Goal: Complete application form: Complete application form

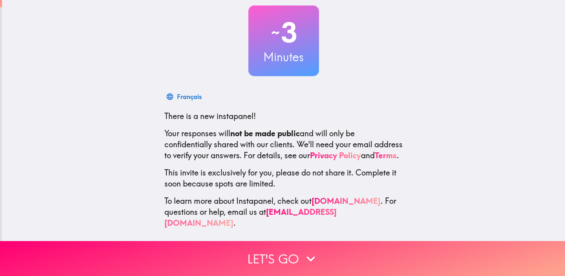
scroll to position [45, 0]
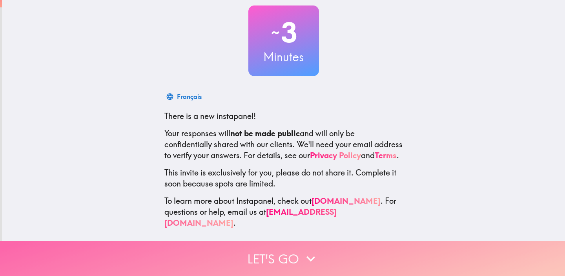
click at [293, 258] on button "Let's go" at bounding box center [282, 258] width 565 height 35
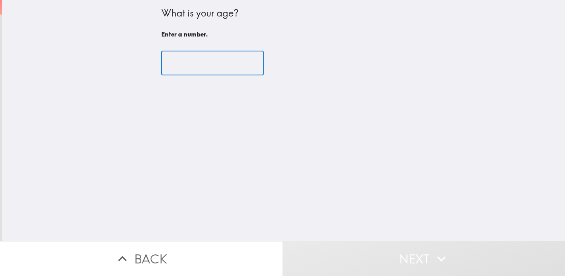
click at [230, 61] on input "number" at bounding box center [212, 63] width 102 height 24
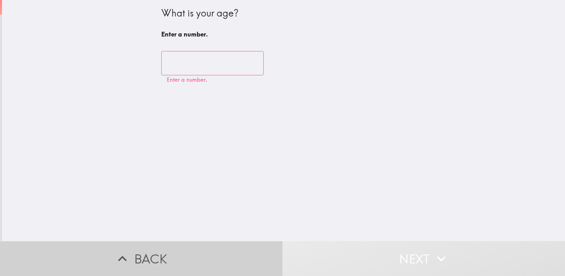
click at [170, 258] on button "Back" at bounding box center [141, 258] width 283 height 35
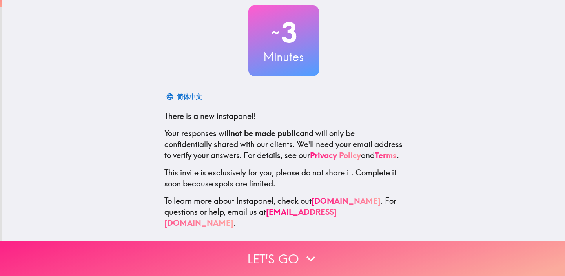
scroll to position [45, 0]
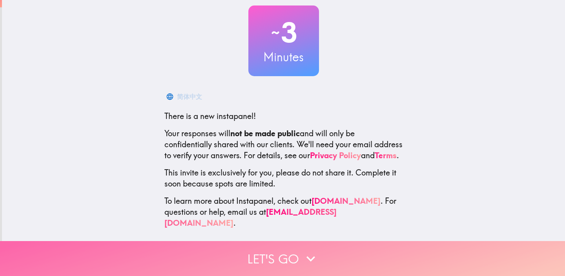
click at [273, 261] on button "Let's go" at bounding box center [282, 258] width 565 height 35
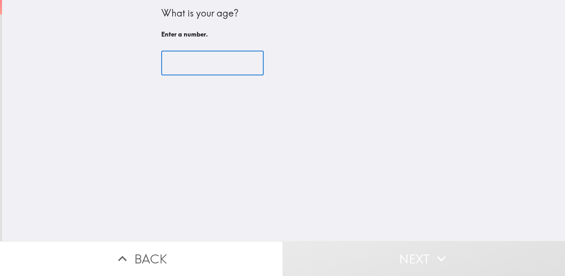
click at [216, 59] on input "number" at bounding box center [212, 63] width 102 height 24
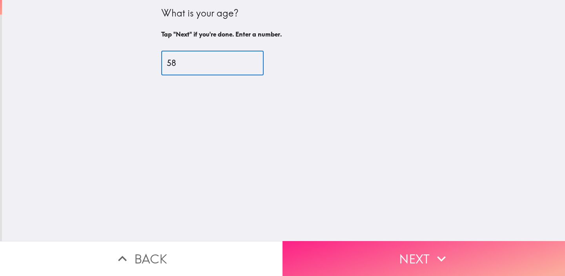
type input "58"
click at [376, 252] on button "Next" at bounding box center [424, 258] width 283 height 35
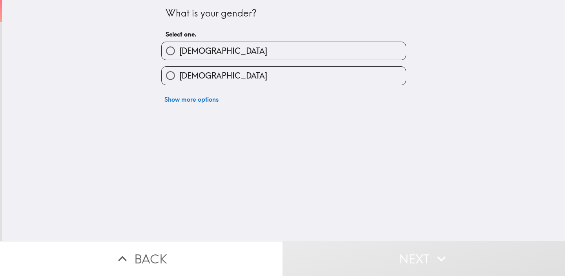
click at [190, 77] on span "[DEMOGRAPHIC_DATA]" at bounding box center [223, 75] width 88 height 11
click at [179, 77] on input "[DEMOGRAPHIC_DATA]" at bounding box center [171, 76] width 18 height 18
radio input "true"
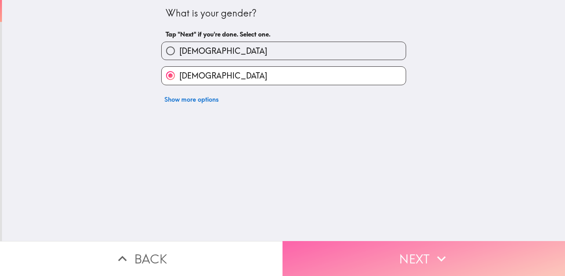
click at [375, 257] on button "Next" at bounding box center [424, 258] width 283 height 35
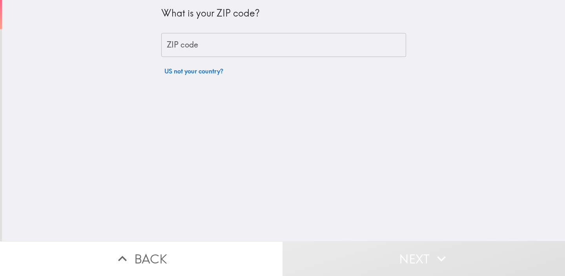
click at [221, 53] on input "ZIP code" at bounding box center [283, 45] width 245 height 24
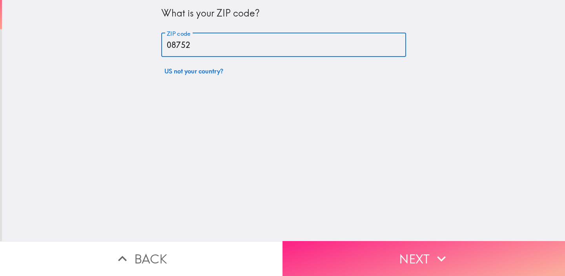
type input "08752"
click at [328, 255] on button "Next" at bounding box center [424, 258] width 283 height 35
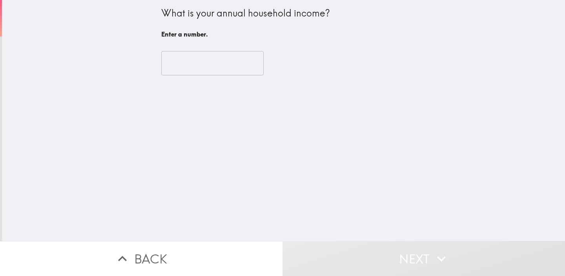
click at [207, 55] on input "number" at bounding box center [212, 63] width 102 height 24
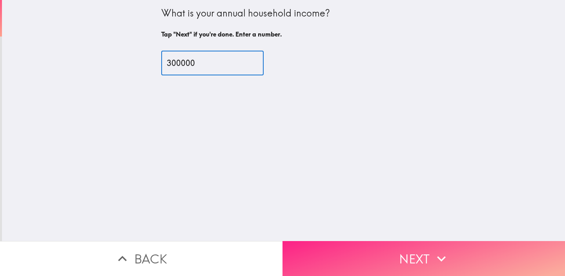
type input "300000"
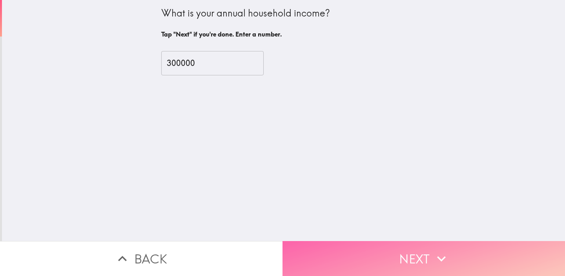
click at [319, 258] on button "Next" at bounding box center [424, 258] width 283 height 35
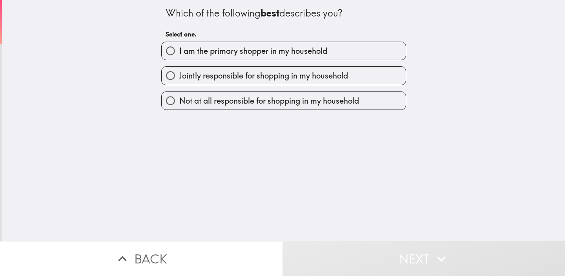
click at [203, 57] on label "I am the primary shopper in my household" at bounding box center [284, 51] width 244 height 18
click at [179, 57] on input "I am the primary shopper in my household" at bounding box center [171, 51] width 18 height 18
radio input "true"
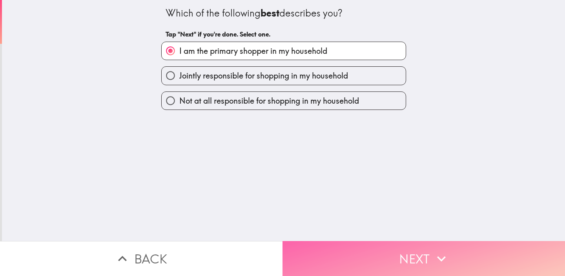
click at [322, 255] on button "Next" at bounding box center [424, 258] width 283 height 35
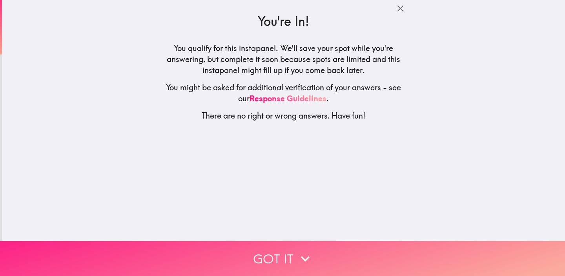
click at [274, 260] on button "Got it" at bounding box center [282, 258] width 565 height 35
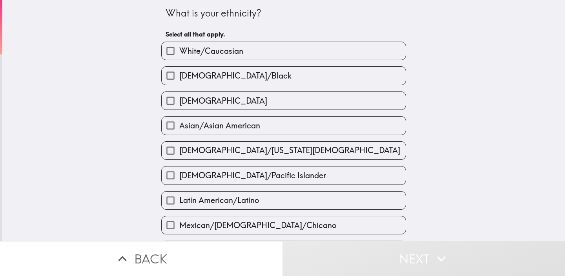
click at [273, 48] on label "White/Caucasian" at bounding box center [284, 51] width 244 height 18
click at [179, 48] on input "White/Caucasian" at bounding box center [171, 51] width 18 height 18
checkbox input "true"
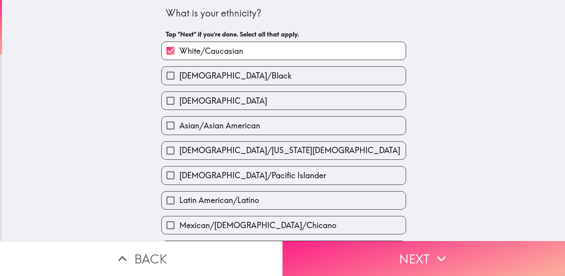
click at [339, 259] on button "Next" at bounding box center [424, 258] width 283 height 35
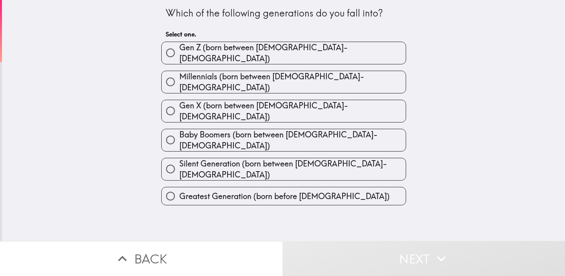
click at [280, 101] on span "Gen X (born between [DEMOGRAPHIC_DATA]-[DEMOGRAPHIC_DATA])" at bounding box center [292, 111] width 227 height 22
click at [179, 102] on input "Gen X (born between [DEMOGRAPHIC_DATA]-[DEMOGRAPHIC_DATA])" at bounding box center [171, 111] width 18 height 18
radio input "true"
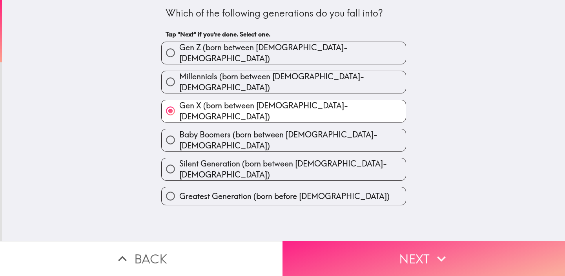
click at [318, 247] on button "Next" at bounding box center [424, 258] width 283 height 35
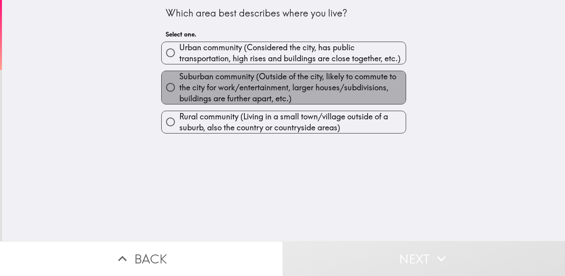
click at [266, 92] on span "Suburban community (Outside of the city, likely to commute to the city for work…" at bounding box center [292, 87] width 227 height 33
click at [179, 92] on input "Suburban community (Outside of the city, likely to commute to the city for work…" at bounding box center [171, 88] width 18 height 18
radio input "true"
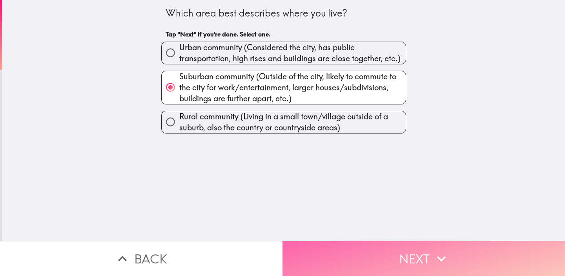
click at [336, 258] on button "Next" at bounding box center [424, 258] width 283 height 35
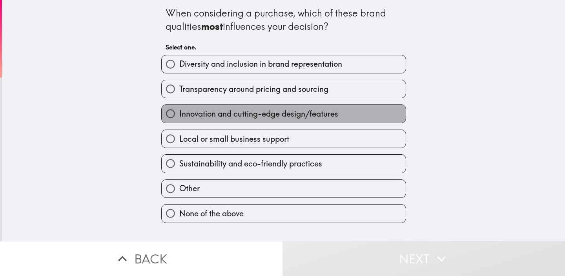
click at [261, 122] on label "Innovation and cutting-edge design/features" at bounding box center [284, 114] width 244 height 18
click at [179, 122] on input "Innovation and cutting-edge design/features" at bounding box center [171, 114] width 18 height 18
radio input "true"
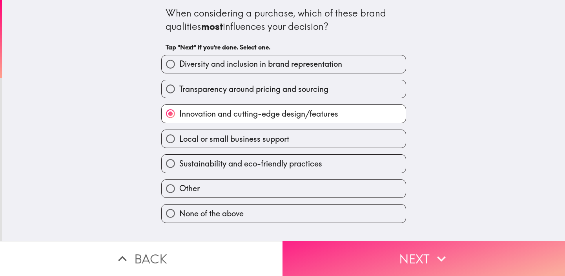
click at [298, 259] on button "Next" at bounding box center [424, 258] width 283 height 35
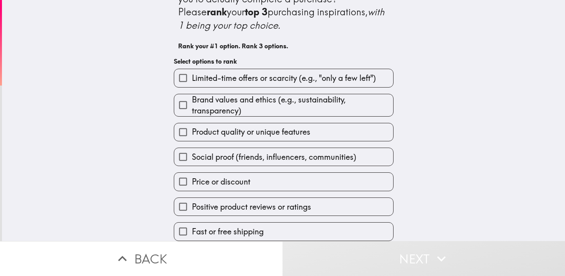
scroll to position [29, 0]
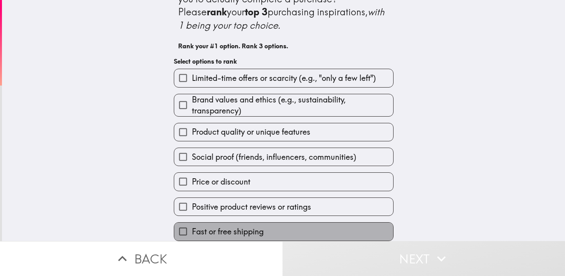
click at [230, 234] on span "Fast or free shipping" at bounding box center [228, 231] width 72 height 11
click at [192, 234] on input "Fast or free shipping" at bounding box center [183, 232] width 18 height 18
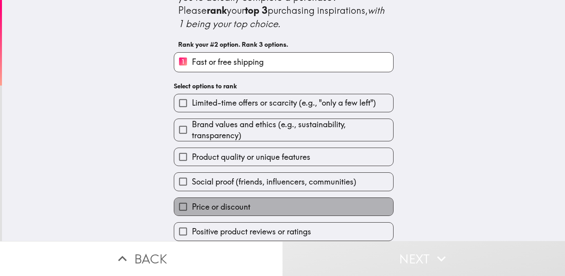
click at [245, 208] on span "Price or discount" at bounding box center [221, 206] width 58 height 11
click at [192, 208] on input "Price or discount" at bounding box center [183, 207] width 18 height 18
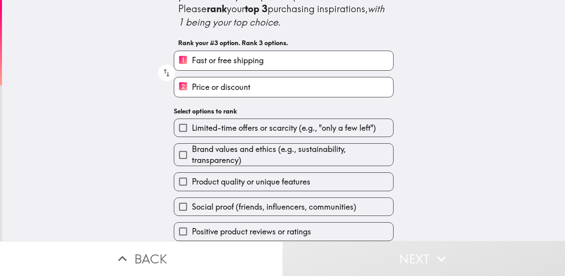
scroll to position [32, 0]
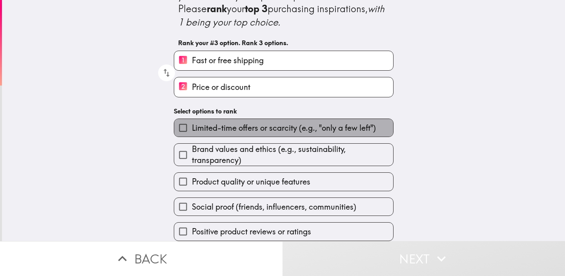
click at [277, 119] on label "Limited-time offers or scarcity (e.g., "only a few left")" at bounding box center [283, 128] width 219 height 18
click at [192, 119] on input "Limited-time offers or scarcity (e.g., "only a few left")" at bounding box center [183, 128] width 18 height 18
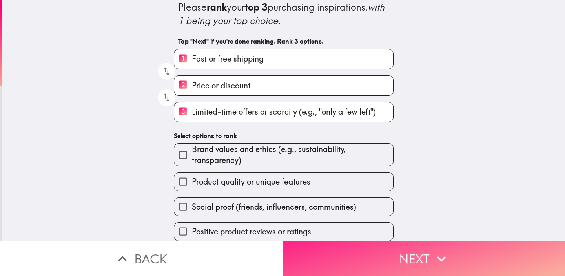
click at [330, 254] on button "Next" at bounding box center [424, 258] width 283 height 35
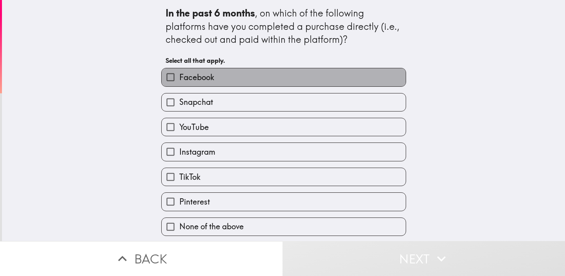
click at [269, 74] on label "Facebook" at bounding box center [284, 77] width 244 height 18
click at [179, 74] on input "Facebook" at bounding box center [171, 77] width 18 height 18
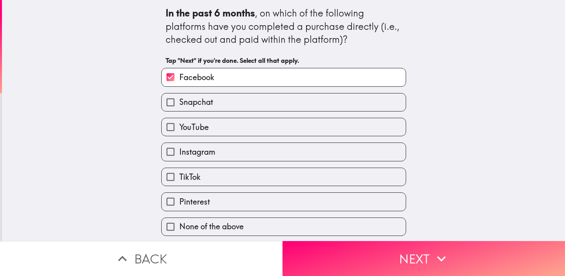
click at [309, 78] on label "Facebook" at bounding box center [284, 77] width 244 height 18
click at [179, 78] on input "Facebook" at bounding box center [171, 77] width 18 height 18
checkbox input "false"
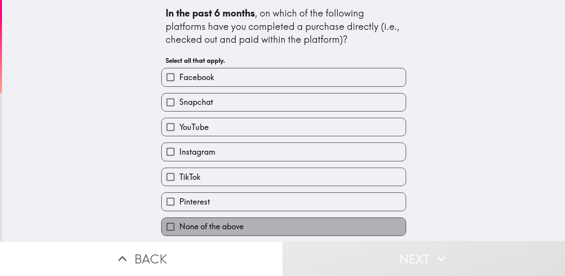
click at [287, 224] on label "None of the above" at bounding box center [284, 227] width 244 height 18
click at [179, 224] on input "None of the above" at bounding box center [171, 227] width 18 height 18
checkbox input "true"
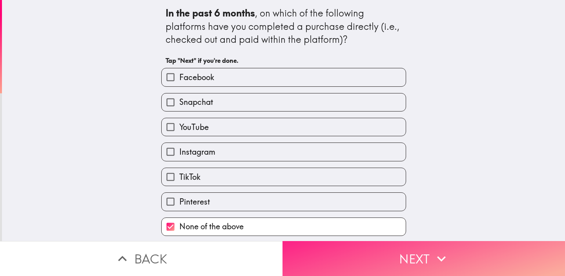
click at [326, 262] on button "Next" at bounding box center [424, 258] width 283 height 35
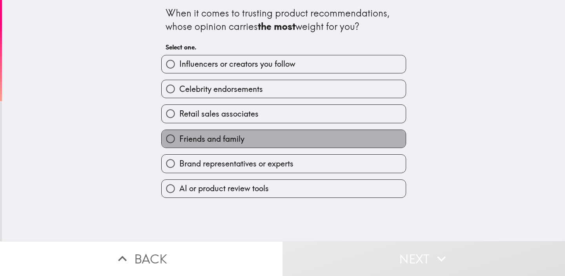
click at [277, 145] on label "Friends and family" at bounding box center [284, 139] width 244 height 18
click at [179, 145] on input "Friends and family" at bounding box center [171, 139] width 18 height 18
radio input "true"
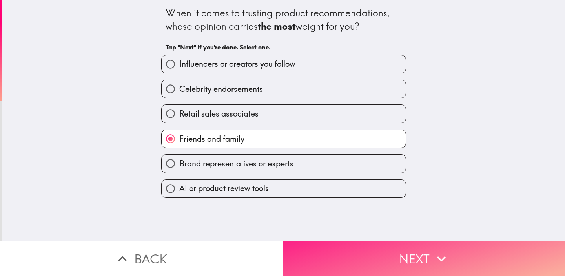
click at [339, 257] on button "Next" at bounding box center [424, 258] width 283 height 35
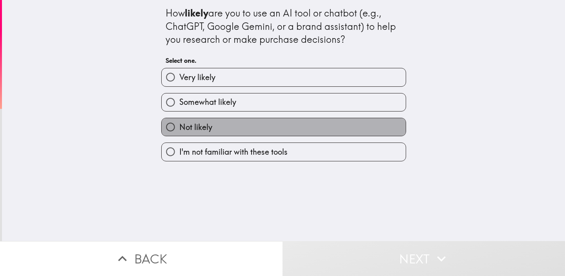
click at [259, 130] on label "Not likely" at bounding box center [284, 127] width 244 height 18
click at [179, 130] on input "Not likely" at bounding box center [171, 127] width 18 height 18
radio input "true"
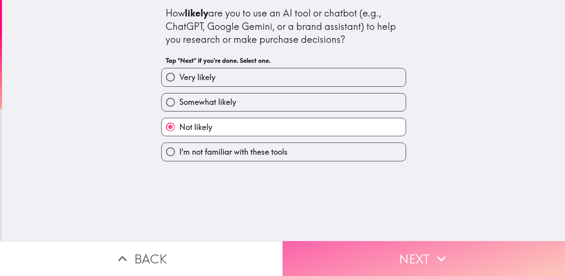
click at [326, 259] on button "Next" at bounding box center [424, 258] width 283 height 35
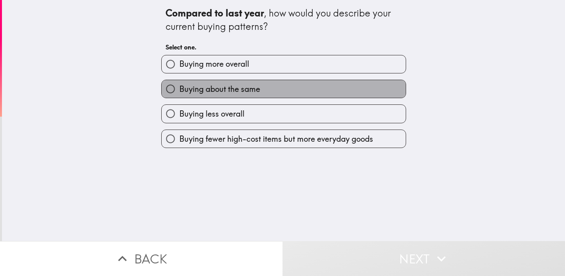
click at [238, 95] on label "Buying about the same" at bounding box center [284, 89] width 244 height 18
click at [179, 95] on input "Buying about the same" at bounding box center [171, 89] width 18 height 18
radio input "true"
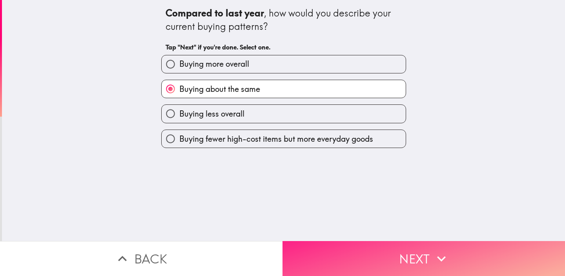
click at [319, 254] on button "Next" at bounding box center [424, 258] width 283 height 35
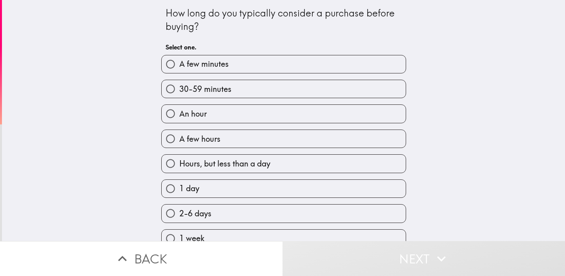
click at [239, 114] on label "An hour" at bounding box center [284, 114] width 244 height 18
click at [179, 114] on input "An hour" at bounding box center [171, 114] width 18 height 18
radio input "true"
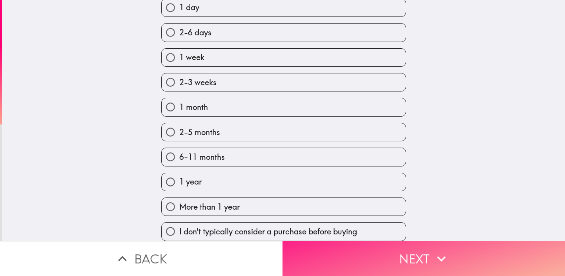
scroll to position [186, 0]
click at [325, 253] on button "Next" at bounding box center [424, 258] width 283 height 35
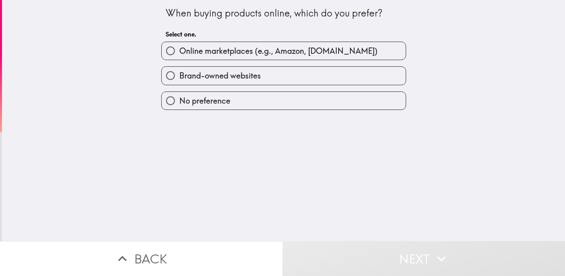
click at [263, 77] on label "Brand-owned websites" at bounding box center [284, 76] width 244 height 18
click at [179, 77] on input "Brand-owned websites" at bounding box center [171, 76] width 18 height 18
radio input "true"
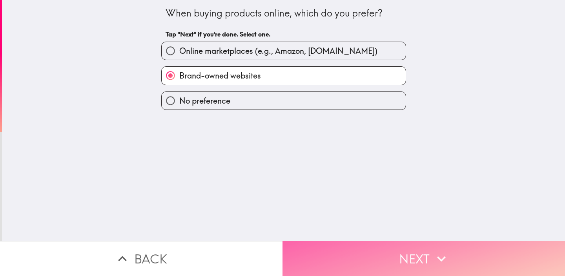
click at [327, 250] on button "Next" at bounding box center [424, 258] width 283 height 35
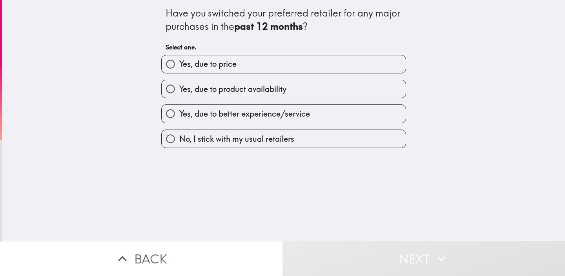
click at [234, 253] on button "Back" at bounding box center [141, 258] width 283 height 35
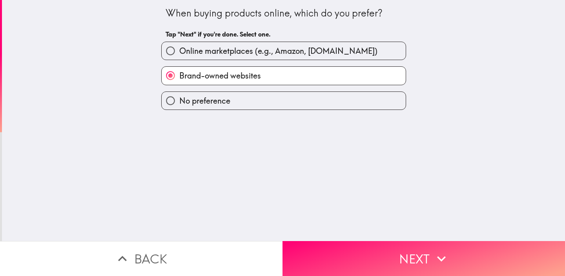
click at [322, 82] on label "Brand-owned websites" at bounding box center [284, 76] width 244 height 18
click at [179, 82] on input "Brand-owned websites" at bounding box center [171, 76] width 18 height 18
click at [328, 97] on label "No preference" at bounding box center [284, 101] width 244 height 18
click at [179, 97] on input "No preference" at bounding box center [171, 101] width 18 height 18
radio input "true"
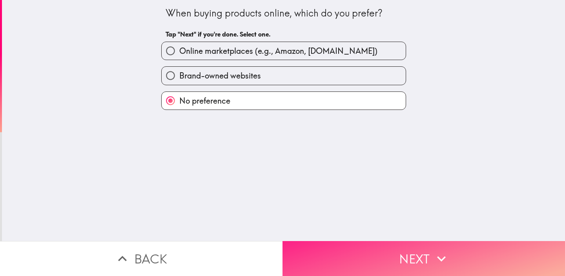
click at [341, 255] on button "Next" at bounding box center [424, 258] width 283 height 35
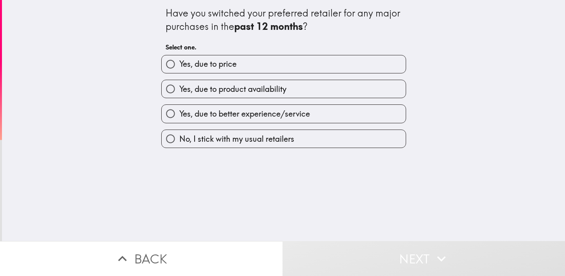
click at [261, 143] on span "No, I stick with my usual retailers" at bounding box center [236, 138] width 115 height 11
click at [179, 143] on input "No, I stick with my usual retailers" at bounding box center [171, 139] width 18 height 18
radio input "true"
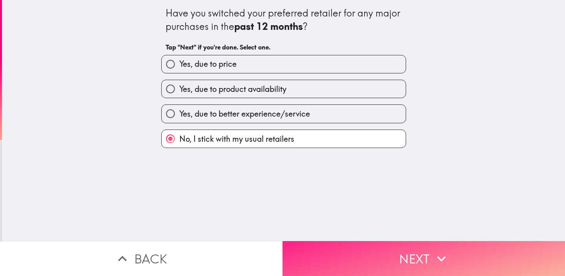
click at [322, 246] on button "Next" at bounding box center [424, 258] width 283 height 35
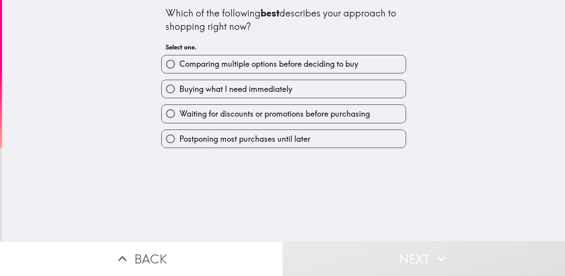
click at [256, 118] on span "Waiting for discounts or promotions before purchasing" at bounding box center [274, 113] width 191 height 11
click at [179, 118] on input "Waiting for discounts or promotions before purchasing" at bounding box center [171, 114] width 18 height 18
radio input "true"
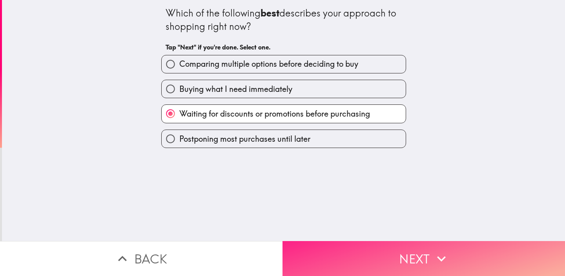
click at [334, 247] on button "Next" at bounding box center [424, 258] width 283 height 35
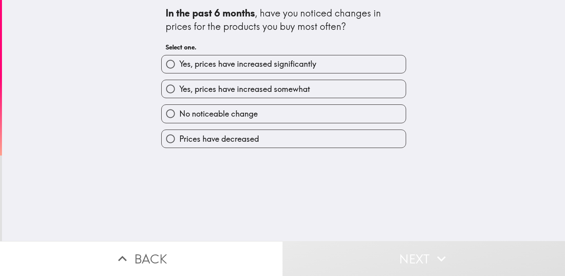
click at [274, 70] on label "Yes, prices have increased significantly" at bounding box center [284, 64] width 244 height 18
click at [179, 70] on input "Yes, prices have increased significantly" at bounding box center [171, 64] width 18 height 18
radio input "true"
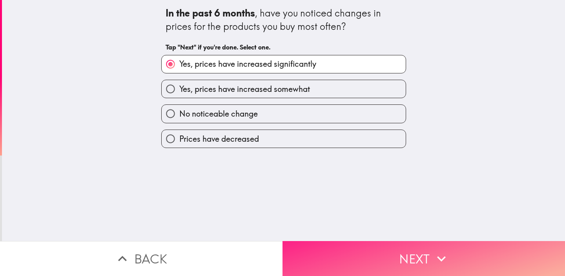
click at [350, 257] on button "Next" at bounding box center [424, 258] width 283 height 35
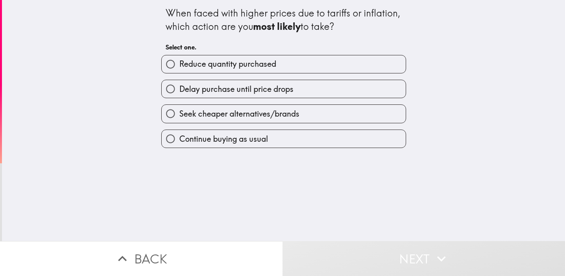
click at [259, 60] on span "Reduce quantity purchased" at bounding box center [227, 63] width 97 height 11
click at [179, 60] on input "Reduce quantity purchased" at bounding box center [171, 64] width 18 height 18
radio input "true"
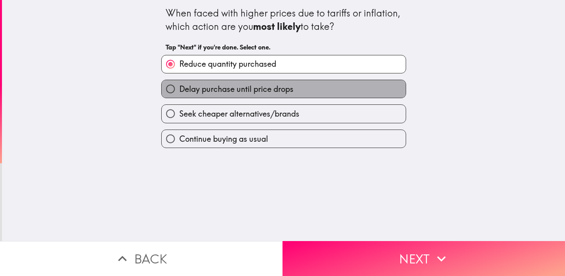
click at [262, 91] on span "Delay purchase until price drops" at bounding box center [236, 89] width 114 height 11
click at [179, 91] on input "Delay purchase until price drops" at bounding box center [171, 89] width 18 height 18
radio input "true"
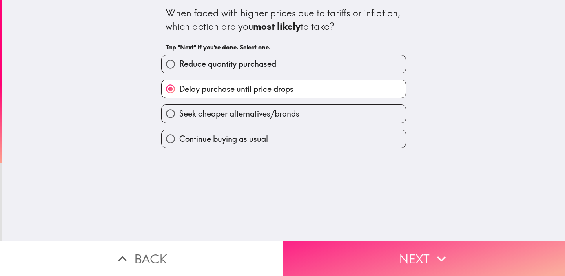
click at [312, 254] on button "Next" at bounding box center [424, 258] width 283 height 35
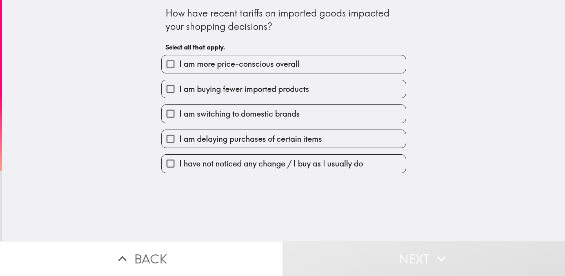
click at [269, 162] on span "I have not noticed any change / I buy as I usually do" at bounding box center [271, 163] width 184 height 11
click at [179, 162] on input "I have not noticed any change / I buy as I usually do" at bounding box center [171, 164] width 18 height 18
checkbox input "true"
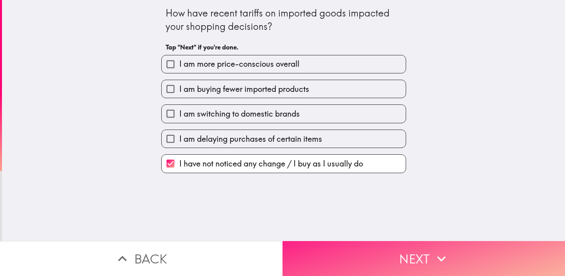
click at [341, 258] on button "Next" at bounding box center [424, 258] width 283 height 35
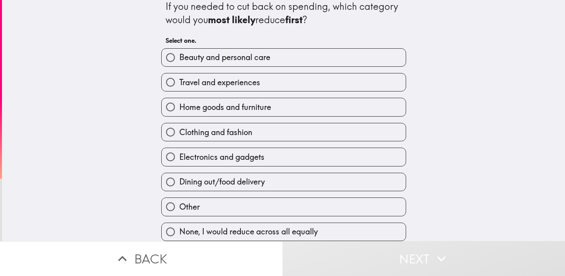
scroll to position [9, 0]
click at [259, 177] on span "Dining out/food delivery" at bounding box center [222, 181] width 86 height 11
click at [179, 177] on input "Dining out/food delivery" at bounding box center [171, 182] width 18 height 18
radio input "true"
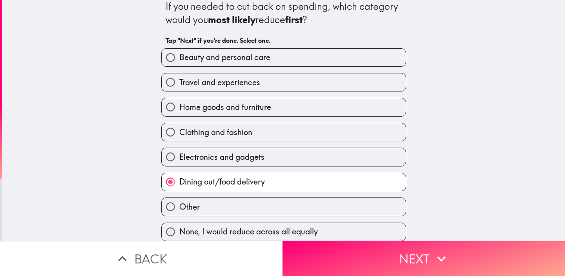
click at [294, 79] on label "Travel and experiences" at bounding box center [284, 82] width 244 height 18
click at [179, 79] on input "Travel and experiences" at bounding box center [171, 82] width 18 height 18
radio input "true"
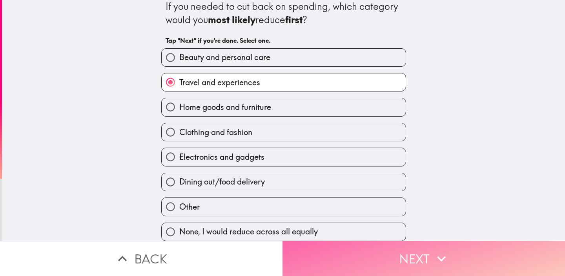
click at [314, 246] on button "Next" at bounding box center [424, 258] width 283 height 35
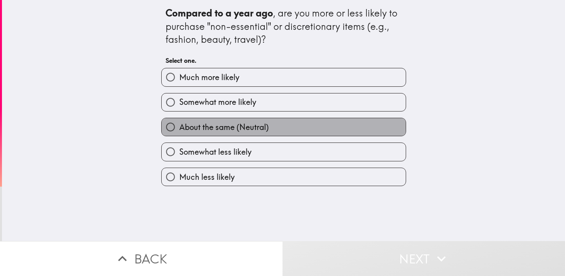
click at [235, 126] on span "About the same (Neutral)" at bounding box center [224, 127] width 90 height 11
click at [179, 126] on input "About the same (Neutral)" at bounding box center [171, 127] width 18 height 18
radio input "true"
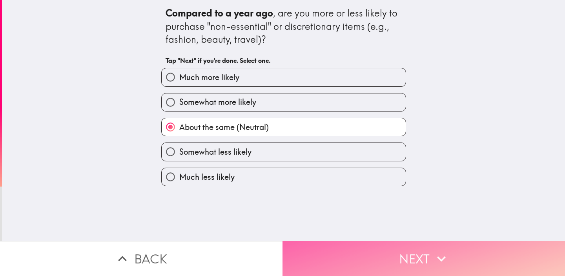
click at [308, 250] on button "Next" at bounding box center [424, 258] width 283 height 35
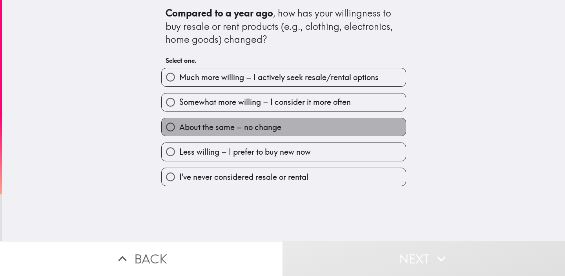
click at [308, 127] on label "About the same – no change" at bounding box center [284, 127] width 244 height 18
click at [179, 127] on input "About the same – no change" at bounding box center [171, 127] width 18 height 18
radio input "true"
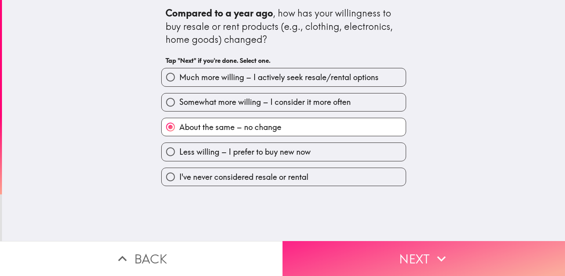
click at [325, 249] on button "Next" at bounding box center [424, 258] width 283 height 35
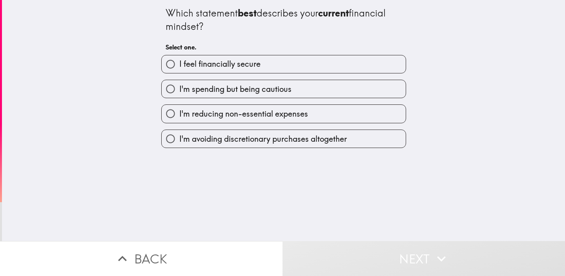
click at [294, 93] on label "I'm spending but being cautious" at bounding box center [284, 89] width 244 height 18
click at [179, 93] on input "I'm spending but being cautious" at bounding box center [171, 89] width 18 height 18
radio input "true"
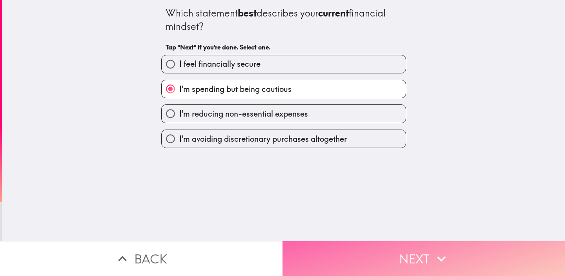
click at [315, 254] on button "Next" at bounding box center [424, 258] width 283 height 35
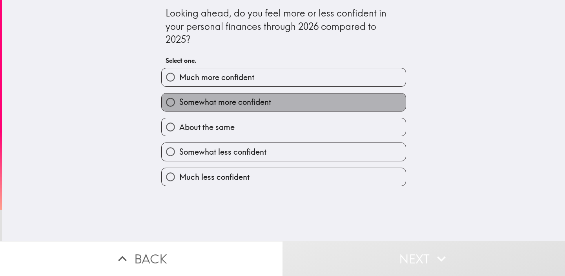
click at [285, 104] on label "Somewhat more confident" at bounding box center [284, 102] width 244 height 18
click at [179, 104] on input "Somewhat more confident" at bounding box center [171, 102] width 18 height 18
radio input "true"
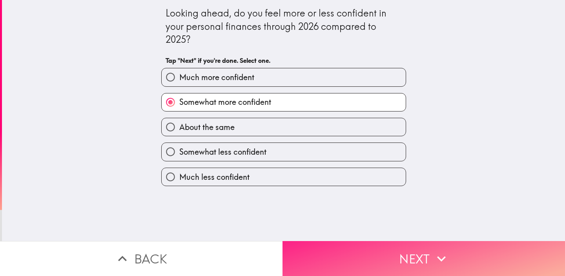
click at [312, 258] on button "Next" at bounding box center [424, 258] width 283 height 35
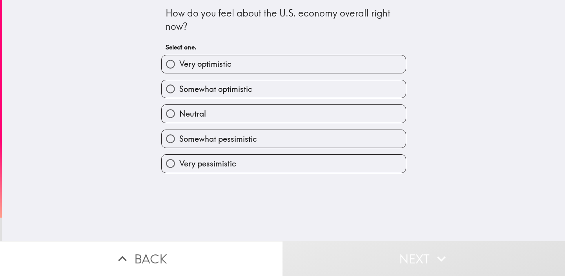
click at [292, 91] on label "Somewhat optimistic" at bounding box center [284, 89] width 244 height 18
click at [179, 91] on input "Somewhat optimistic" at bounding box center [171, 89] width 18 height 18
radio input "true"
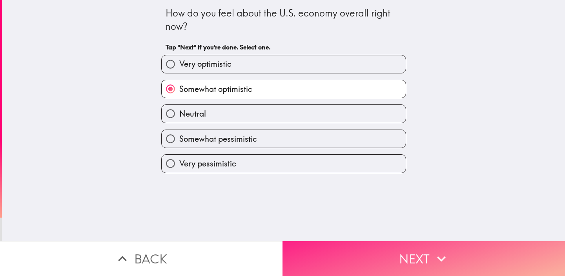
click at [318, 266] on button "Next" at bounding box center [424, 258] width 283 height 35
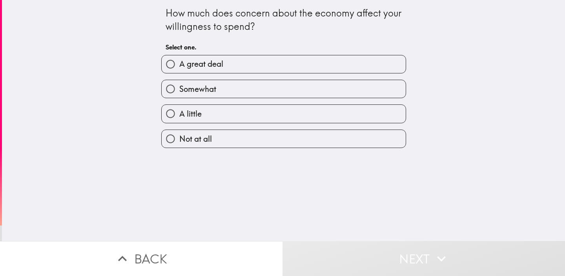
click at [283, 90] on label "Somewhat" at bounding box center [284, 89] width 244 height 18
click at [179, 90] on input "Somewhat" at bounding box center [171, 89] width 18 height 18
radio input "true"
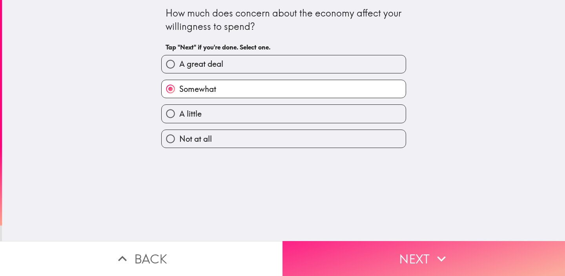
click at [309, 250] on button "Next" at bounding box center [424, 258] width 283 height 35
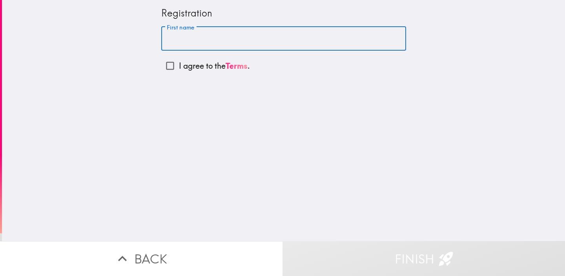
click at [198, 42] on input "First name" at bounding box center [283, 39] width 245 height 24
type input "[PERSON_NAME]"
drag, startPoint x: 198, startPoint y: 42, endPoint x: 192, endPoint y: 73, distance: 31.0
click at [193, 73] on label "I agree to the Terms ." at bounding box center [283, 66] width 245 height 18
click at [179, 73] on input "I agree to the Terms ." at bounding box center [170, 66] width 18 height 18
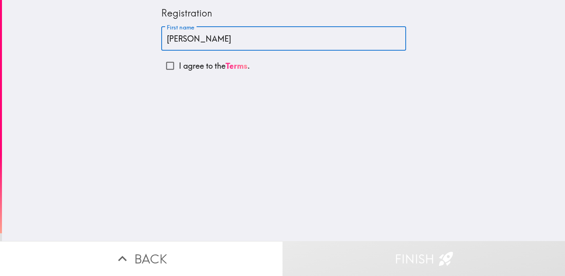
checkbox input "true"
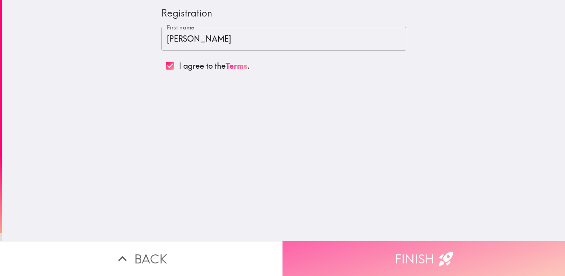
click at [340, 263] on button "Finish" at bounding box center [424, 258] width 283 height 35
